Goal: Task Accomplishment & Management: Manage account settings

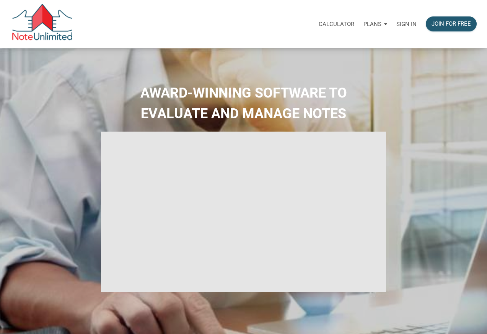
type input "Introduction to new features"
select select
click at [402, 23] on p "Sign in" at bounding box center [406, 24] width 20 height 7
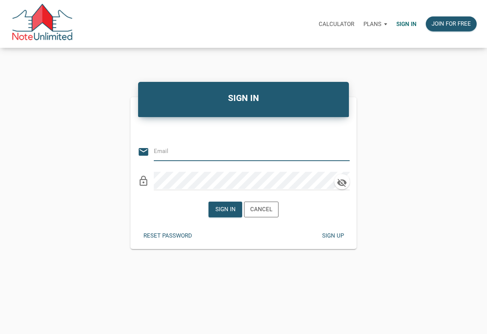
type input "[PERSON_NAME][EMAIL_ADDRESS][DOMAIN_NAME]"
click at [222, 214] on div "Sign in" at bounding box center [225, 209] width 33 height 15
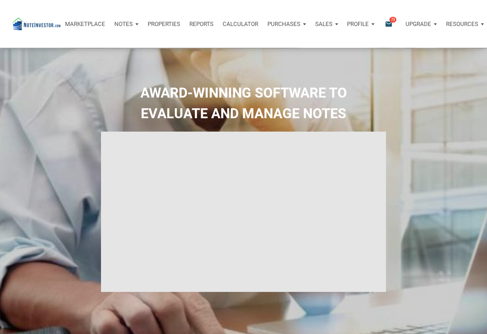
type input "Introduction to new features"
select select
click at [453, 27] on p "Resources" at bounding box center [462, 24] width 32 height 7
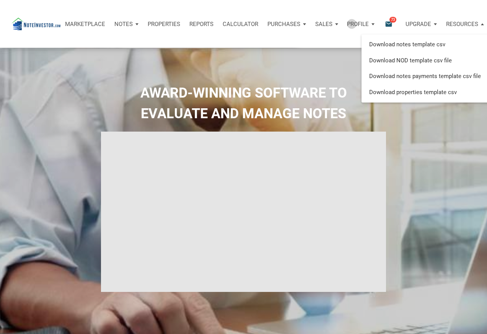
click at [351, 24] on p "Profile" at bounding box center [358, 24] width 22 height 7
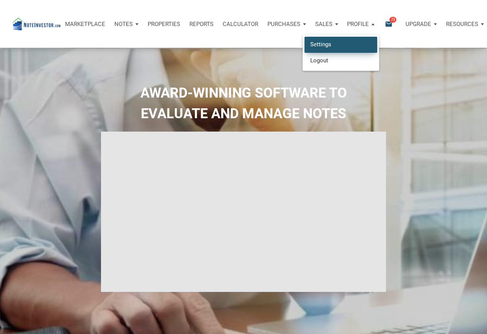
click at [341, 44] on link "Settings" at bounding box center [340, 45] width 73 height 16
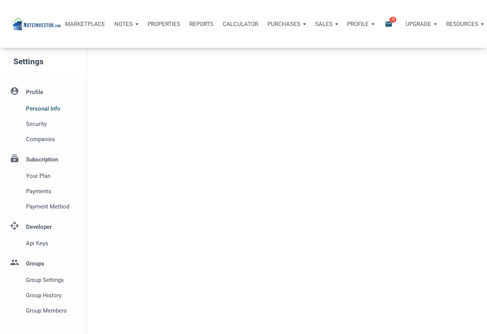
type input "GROVELAND"
select select
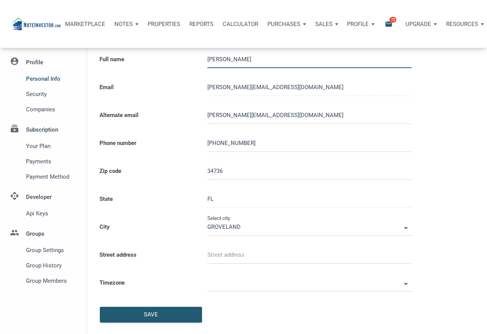
scroll to position [37, 0]
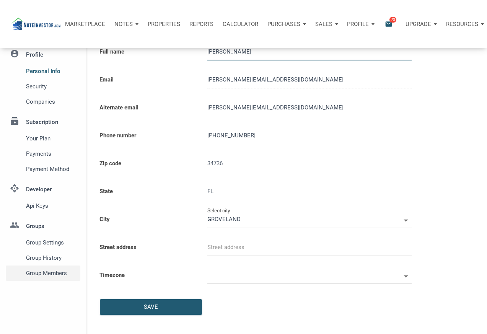
type input "8889997905"
select select
click at [63, 274] on span "Group Members" at bounding box center [51, 272] width 51 height 9
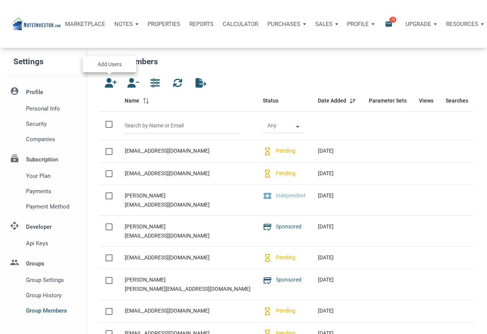
click at [108, 81] on icon "button" at bounding box center [109, 83] width 9 height 10
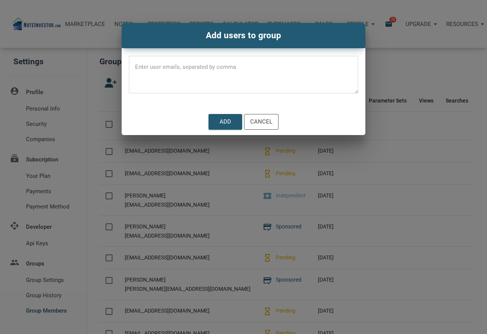
click at [194, 75] on textarea at bounding box center [243, 77] width 229 height 32
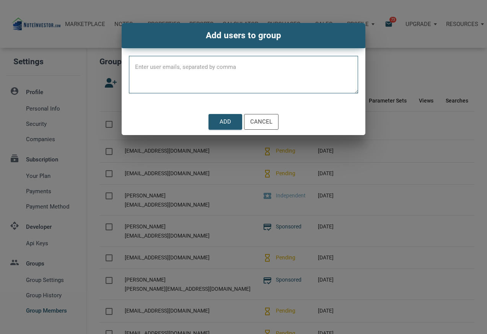
paste textarea "[EMAIL_ADDRESS][DOMAIN_NAME]"
type textarea "[EMAIL_ADDRESS][DOMAIN_NAME]"
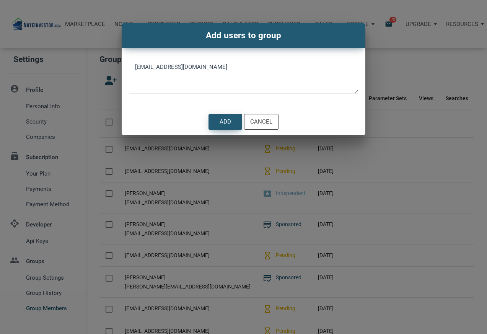
click at [215, 122] on div "Add" at bounding box center [225, 121] width 33 height 15
